Goal: Ask a question: Seek information or help from site administrators or community

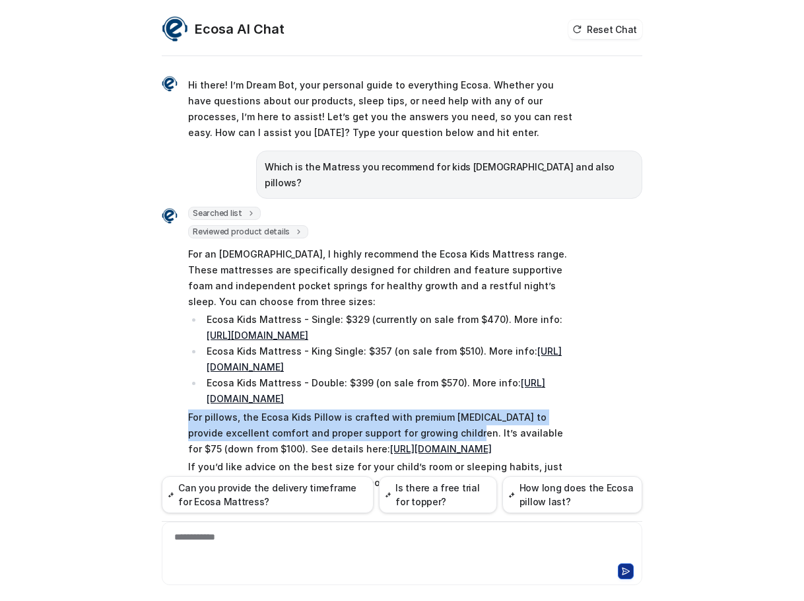
scroll to position [38, 0]
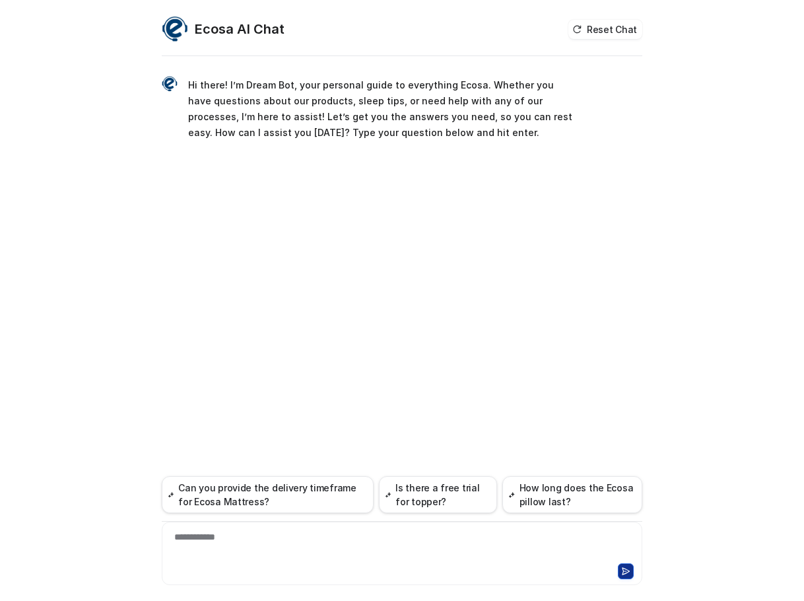
click at [266, 541] on div "**********" at bounding box center [402, 545] width 474 height 30
paste div
